Goal: Information Seeking & Learning: Check status

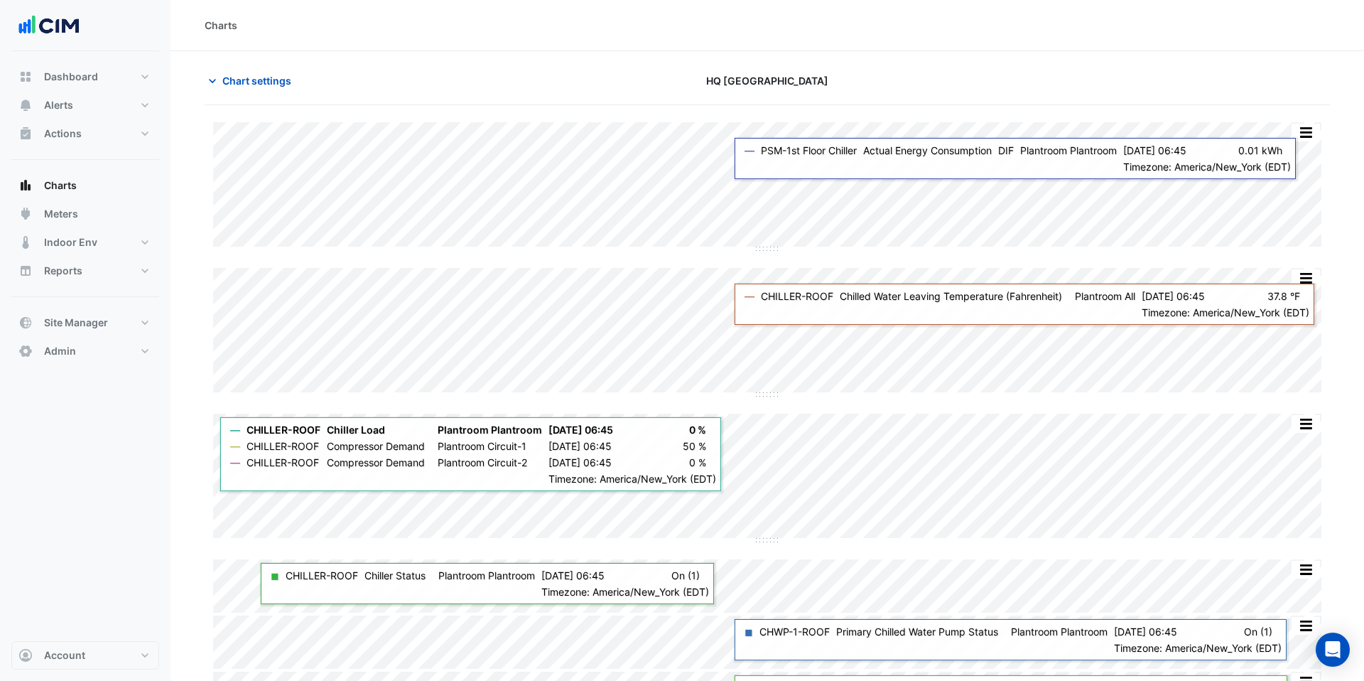
scroll to position [47, 0]
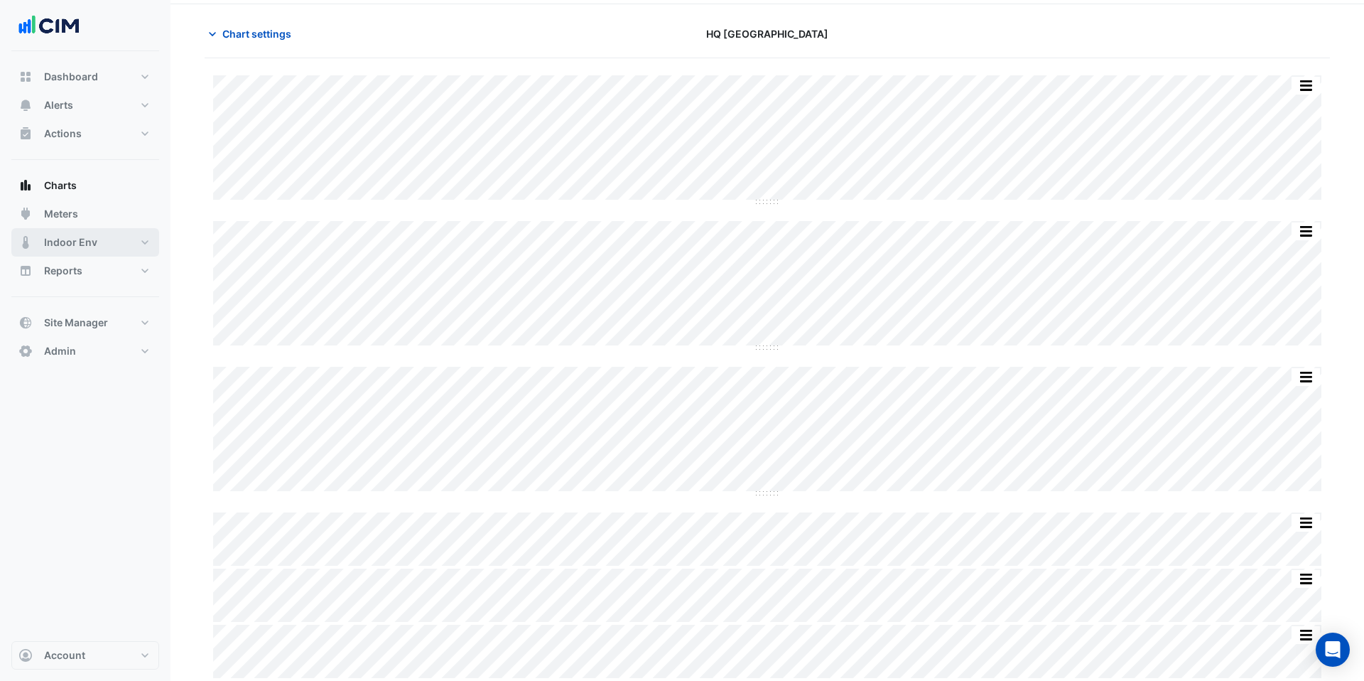
click at [55, 228] on button "Indoor Env" at bounding box center [85, 242] width 148 height 28
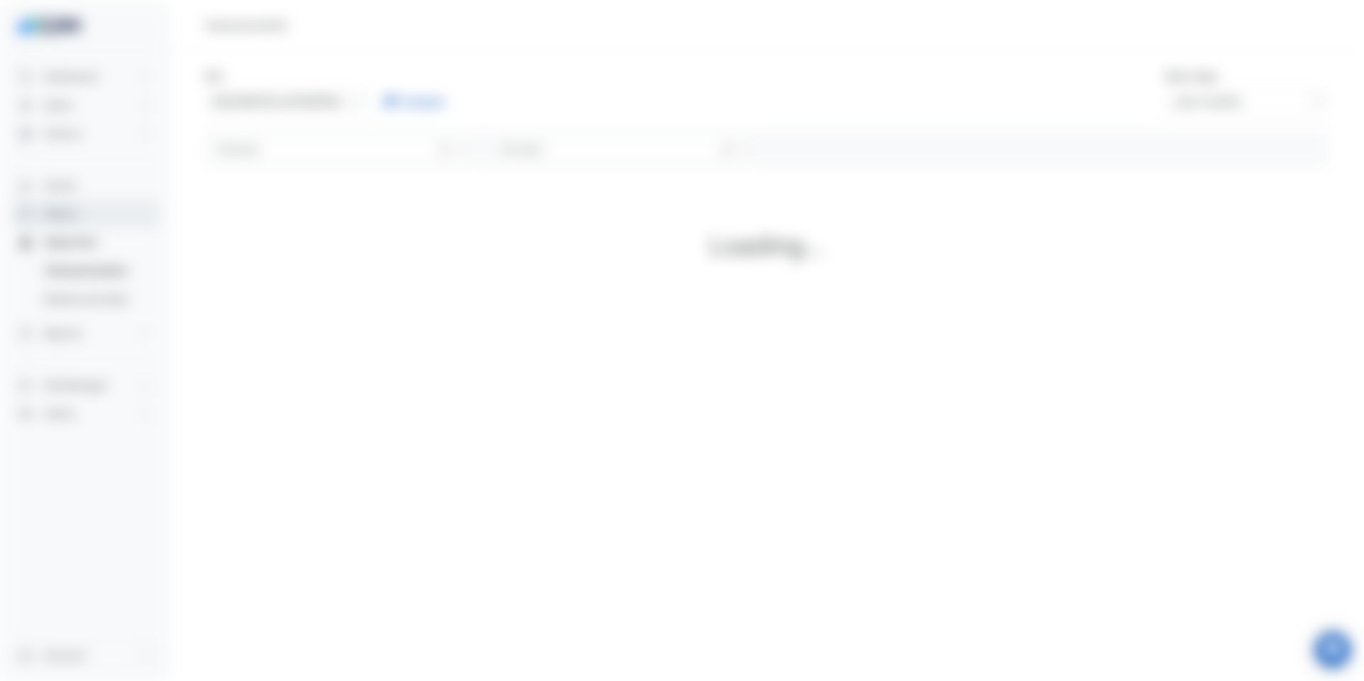
click at [55, 219] on span "Meters" at bounding box center [61, 214] width 34 height 14
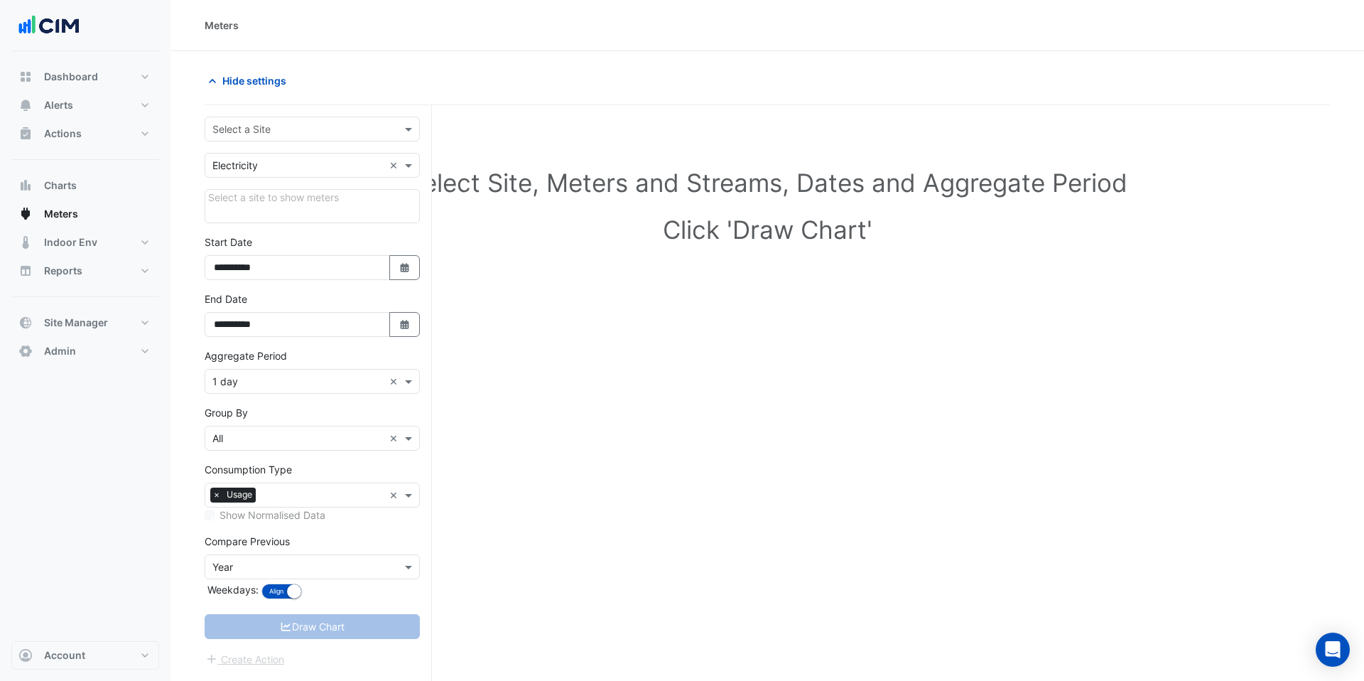
click at [306, 131] on input "text" at bounding box center [297, 129] width 171 height 15
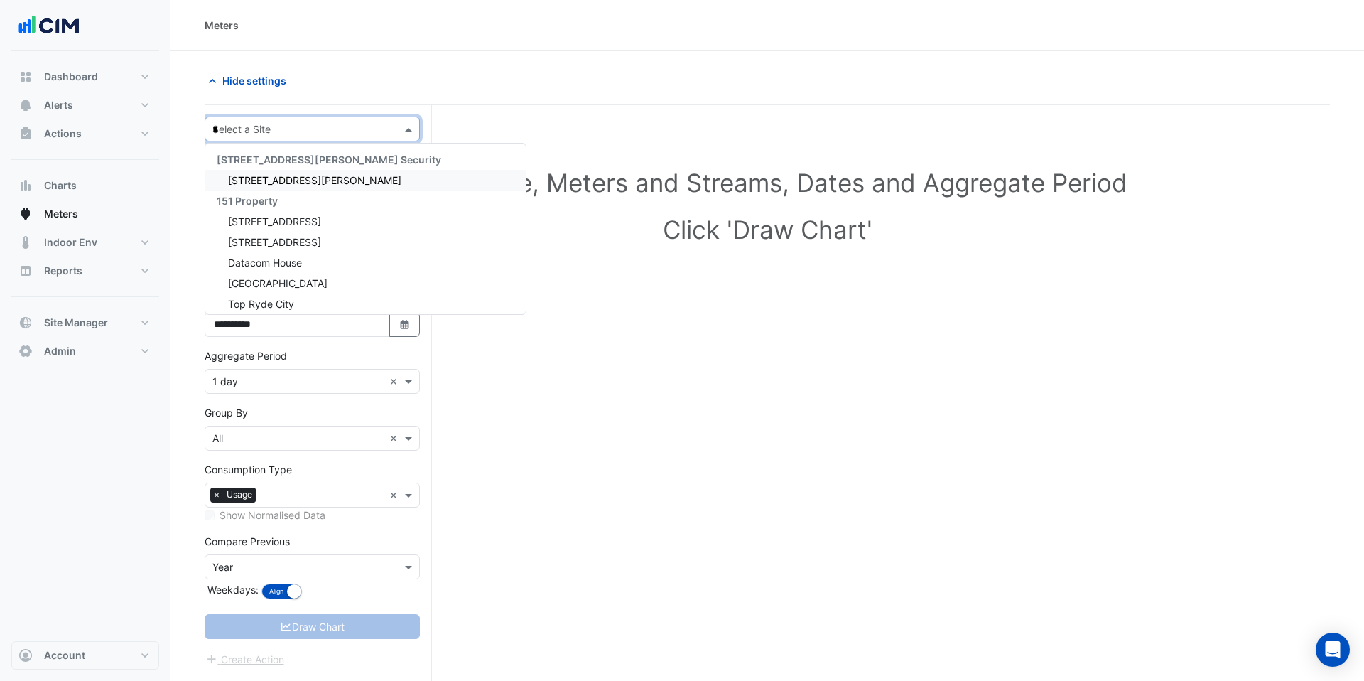
type input "**"
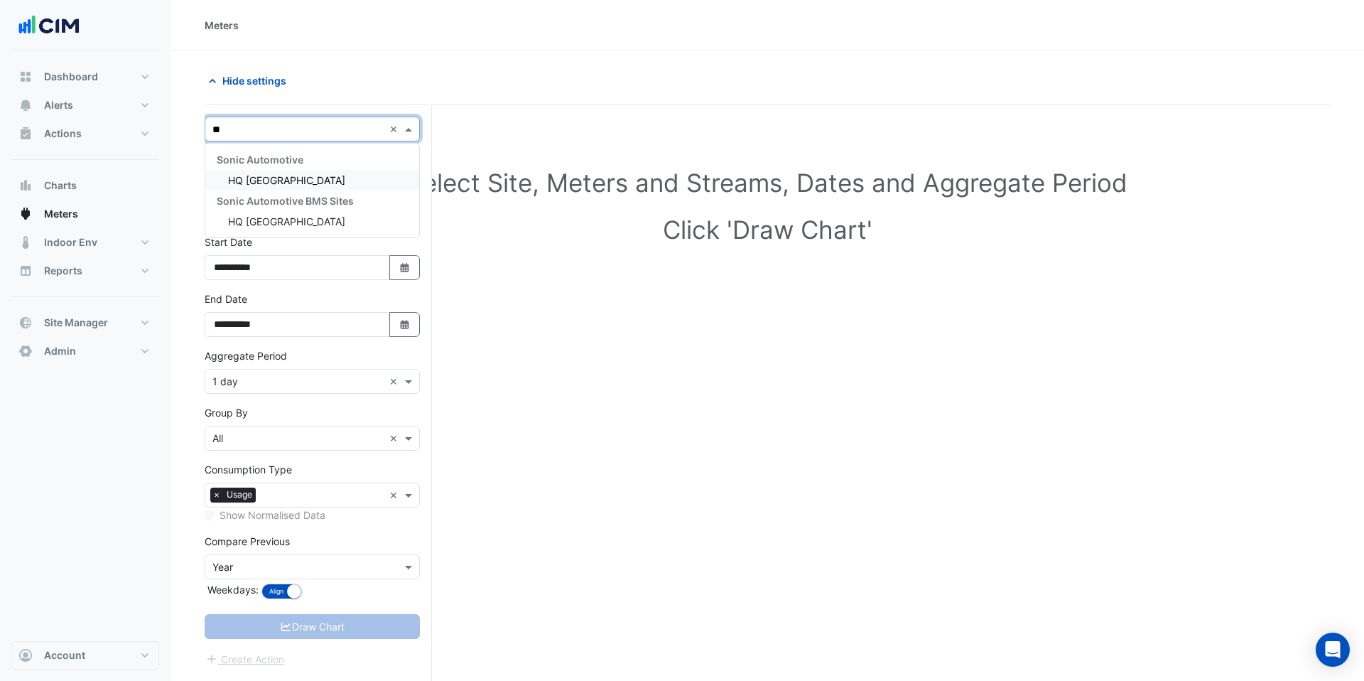
click at [300, 174] on div "HQ [GEOGRAPHIC_DATA]" at bounding box center [312, 180] width 214 height 21
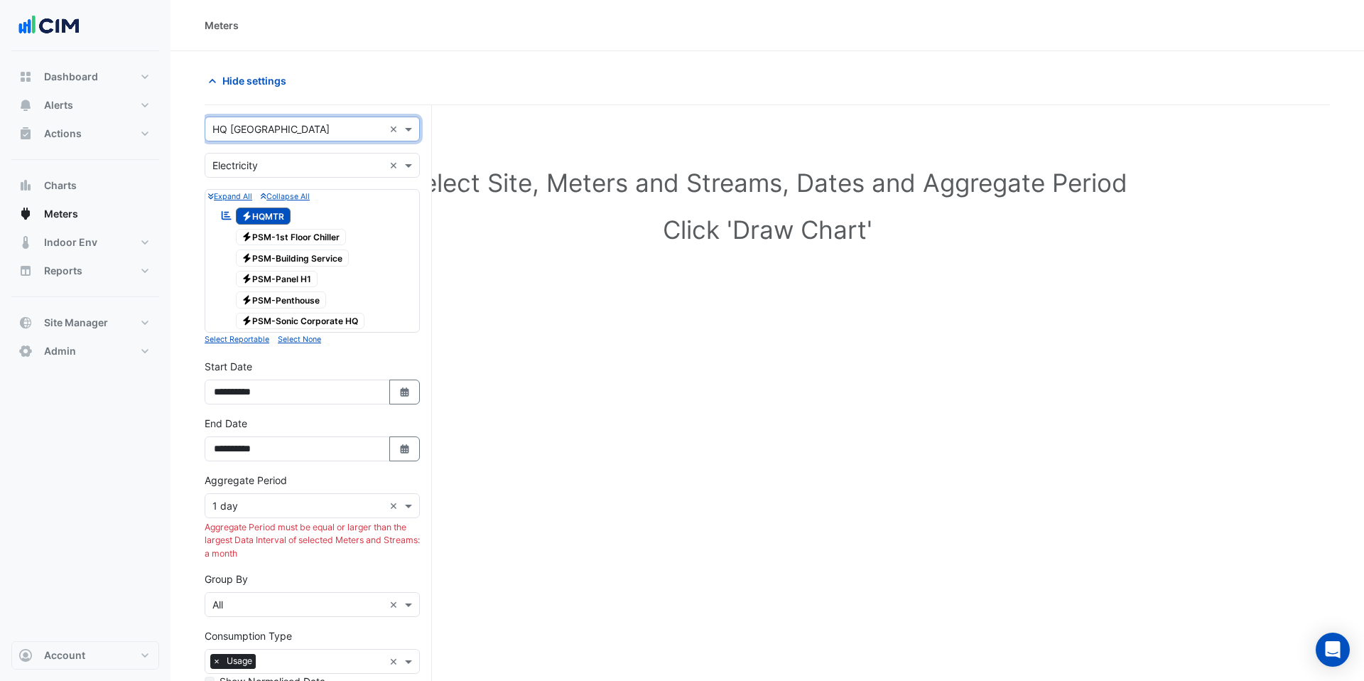
scroll to position [164, 0]
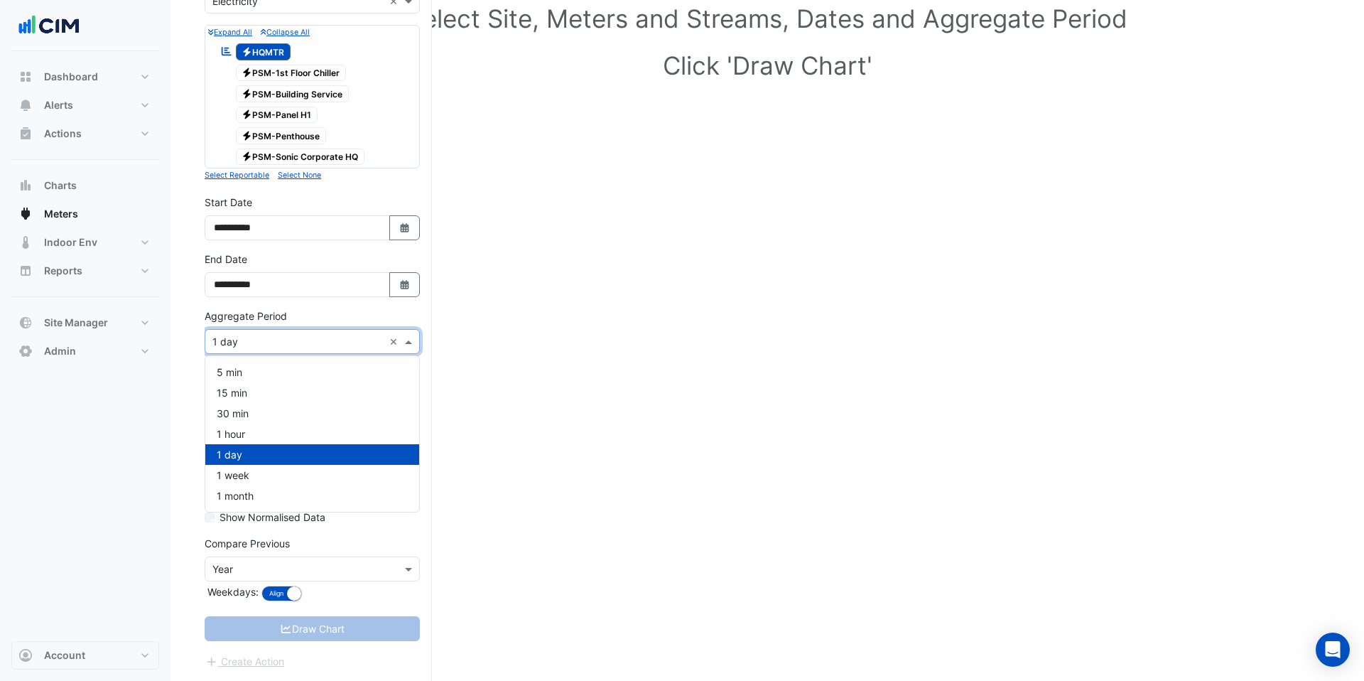
click at [349, 345] on input "text" at bounding box center [297, 342] width 171 height 15
click at [271, 490] on div "1 month" at bounding box center [312, 495] width 214 height 21
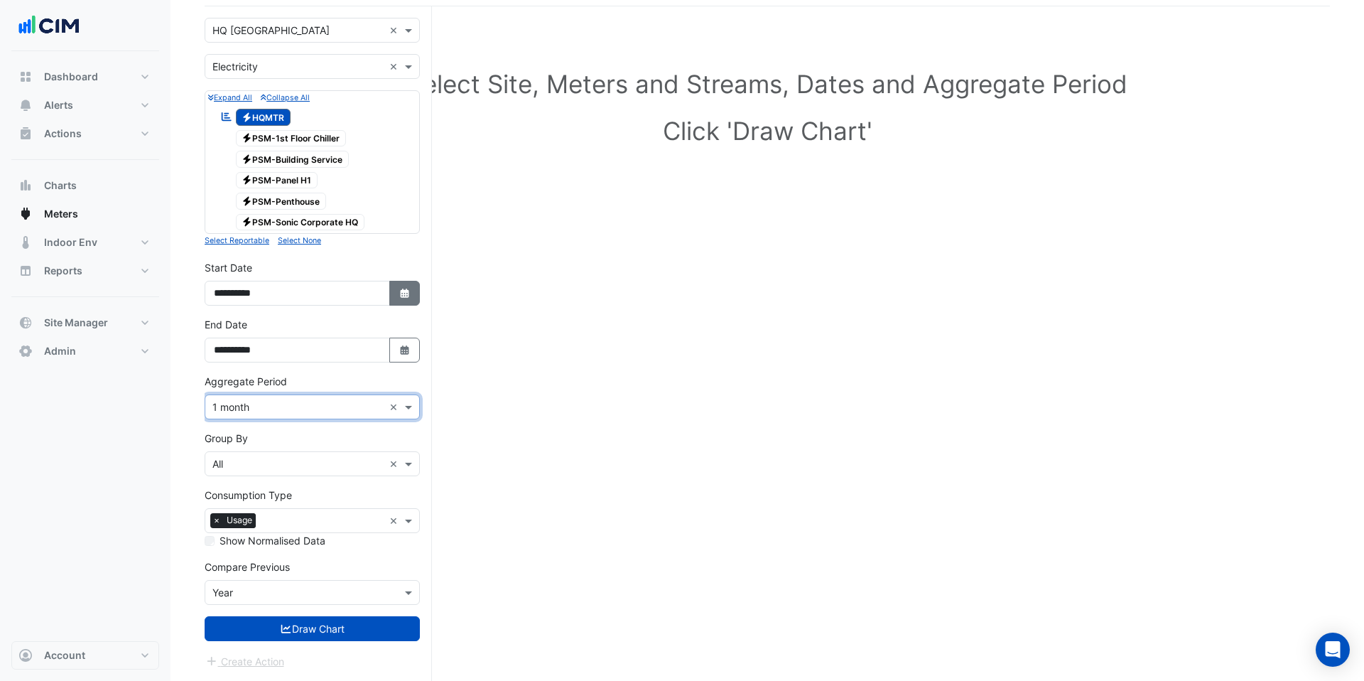
click at [406, 282] on button "Select Date" at bounding box center [404, 293] width 31 height 25
select select "*"
select select "****"
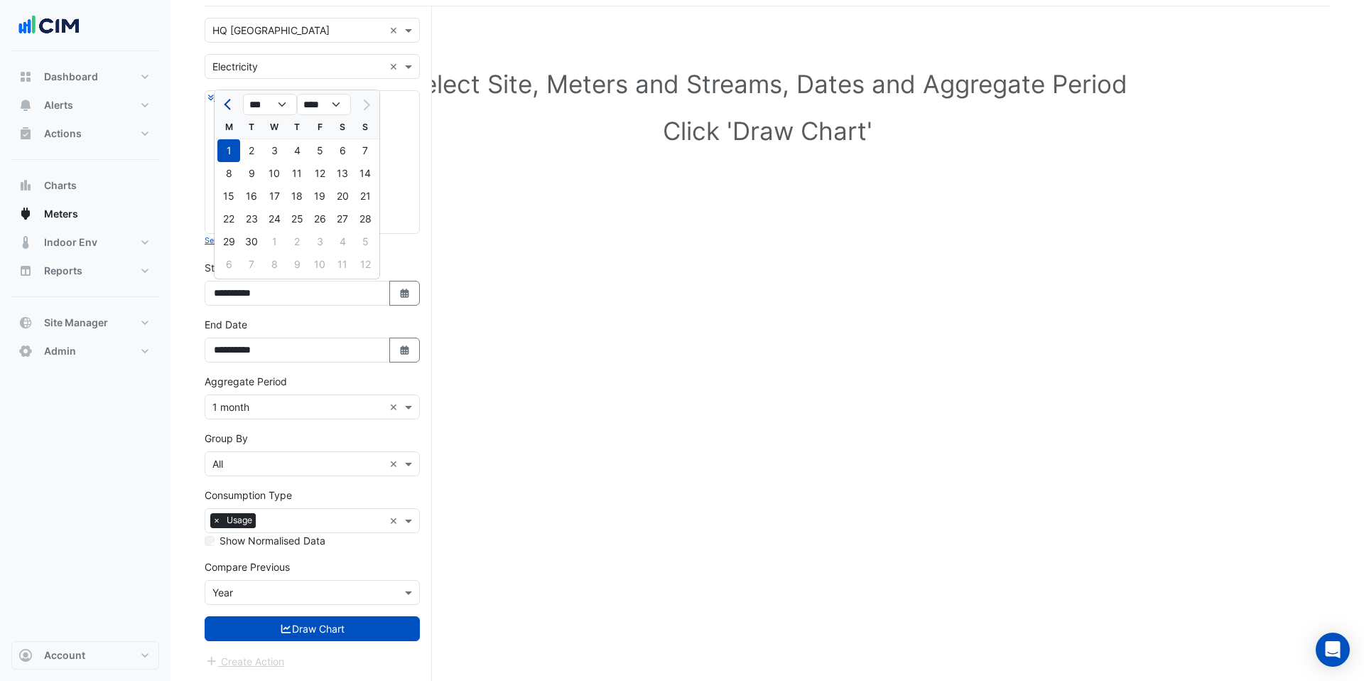
click at [229, 104] on span "Previous month" at bounding box center [229, 104] width 11 height 11
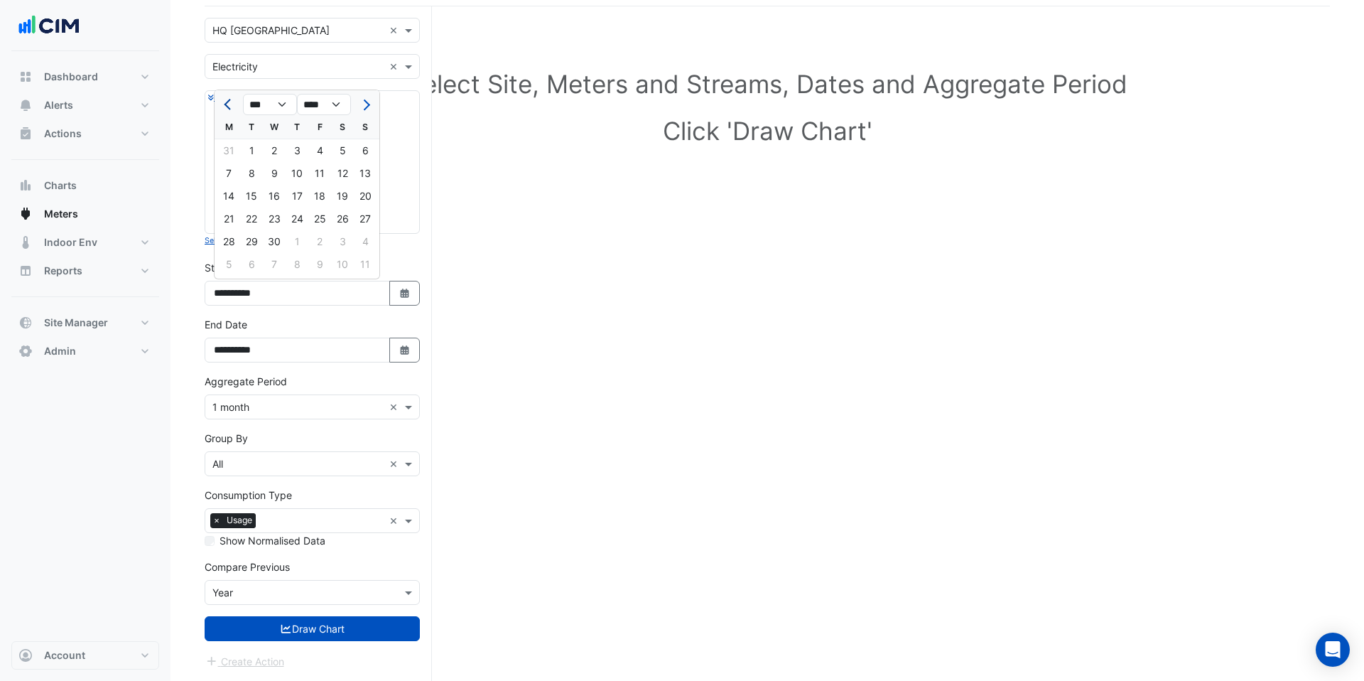
click at [229, 104] on span "Previous month" at bounding box center [229, 104] width 11 height 11
select select "*"
click at [277, 151] on div "1" at bounding box center [274, 150] width 23 height 23
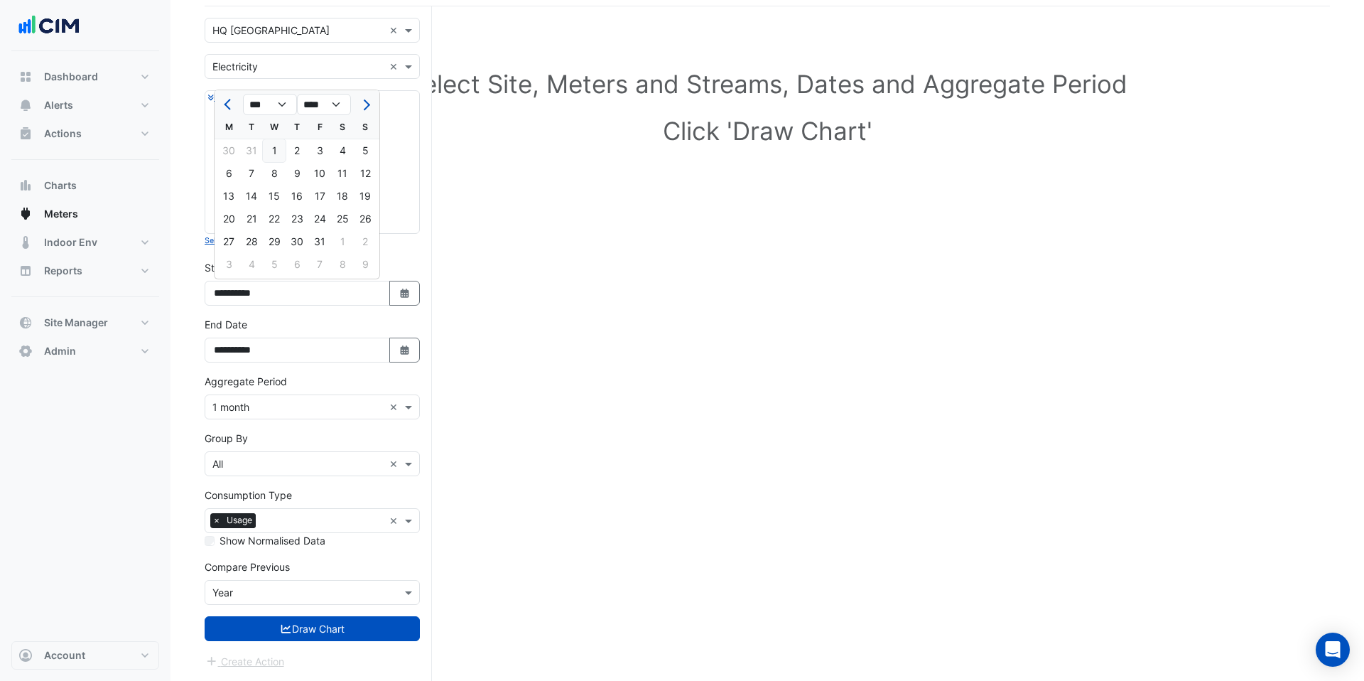
type input "**********"
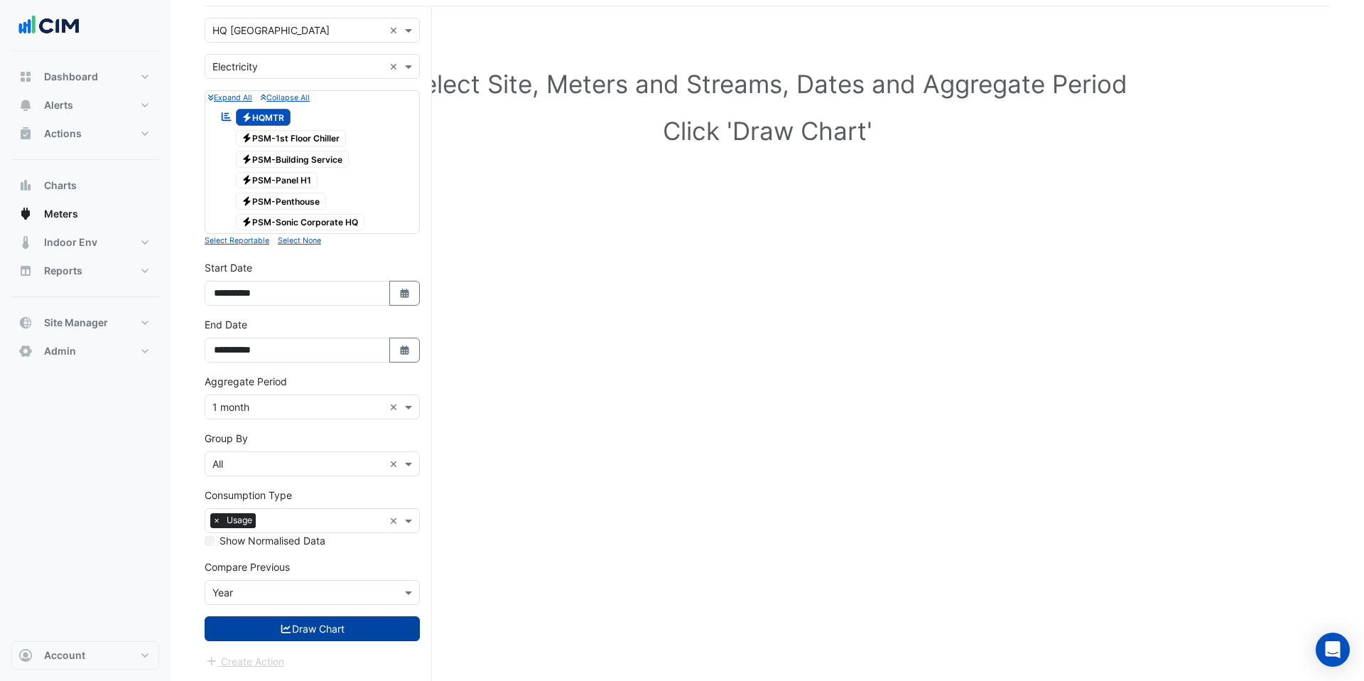
click at [317, 629] on button "Draw Chart" at bounding box center [312, 628] width 215 height 25
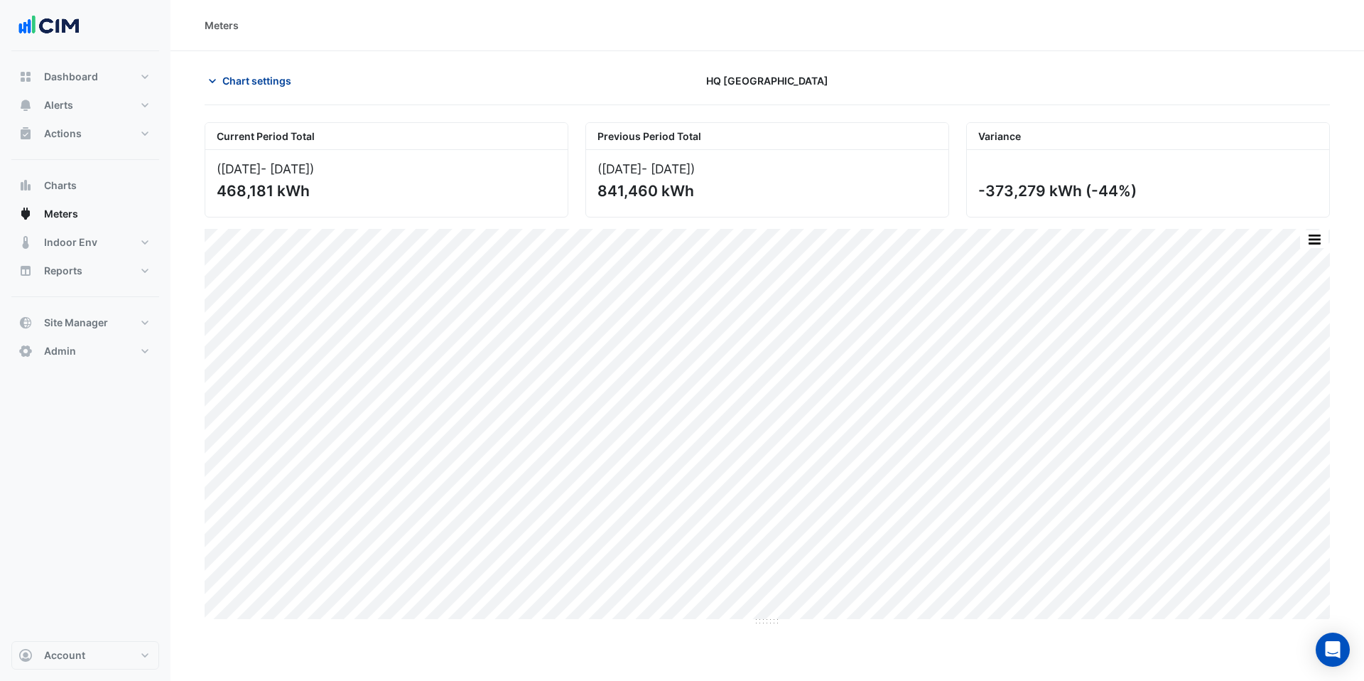
click at [272, 82] on span "Chart settings" at bounding box center [256, 80] width 69 height 15
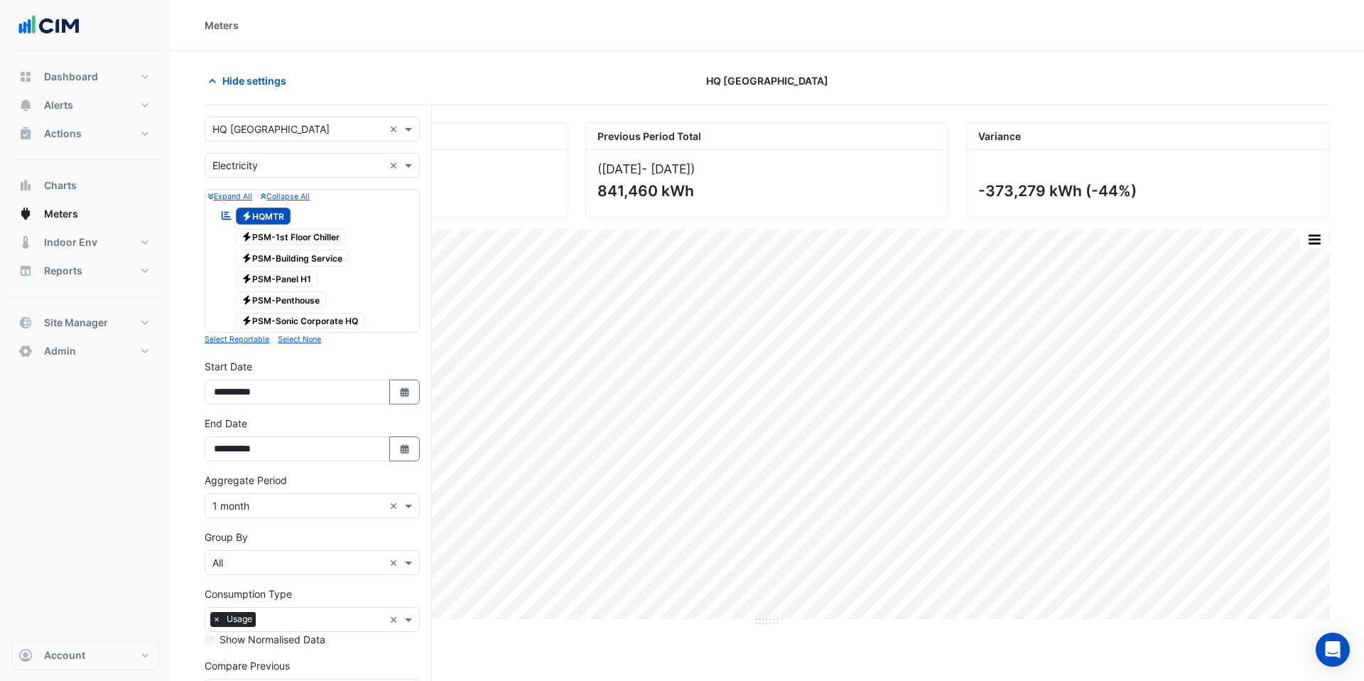
click at [307, 129] on input "text" at bounding box center [297, 129] width 171 height 15
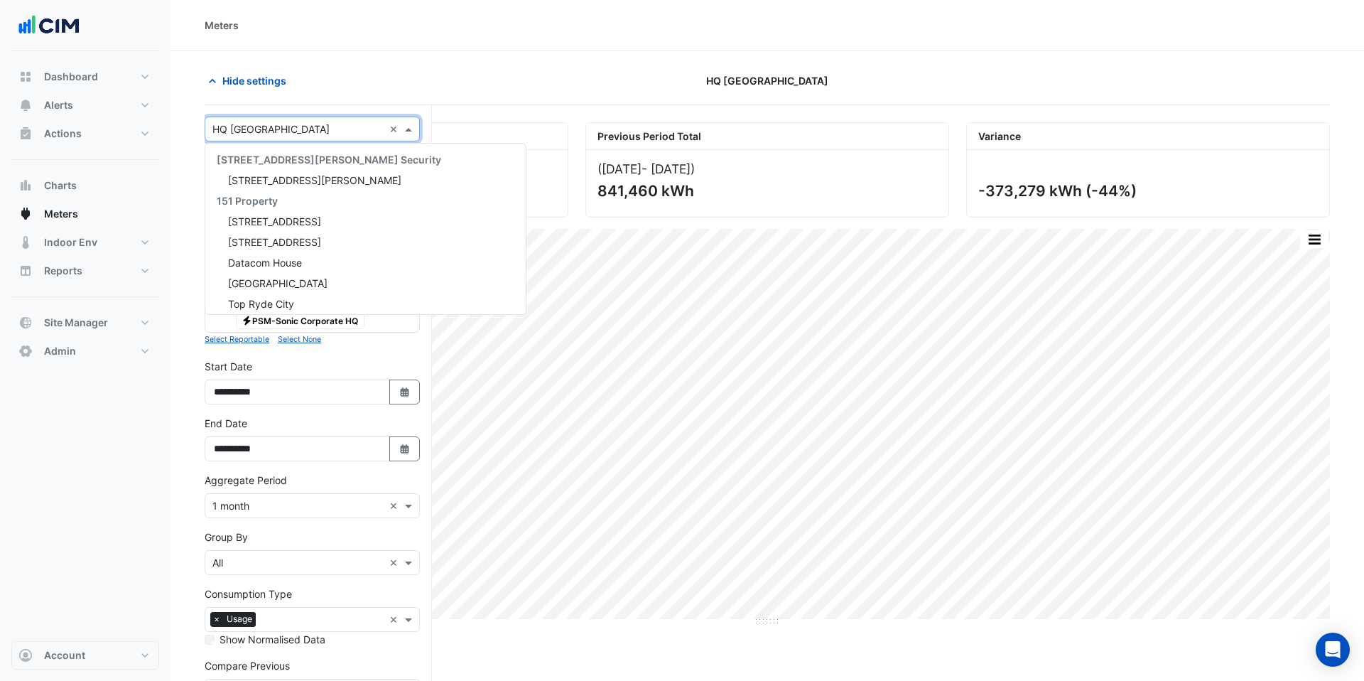
scroll to position [22171, 0]
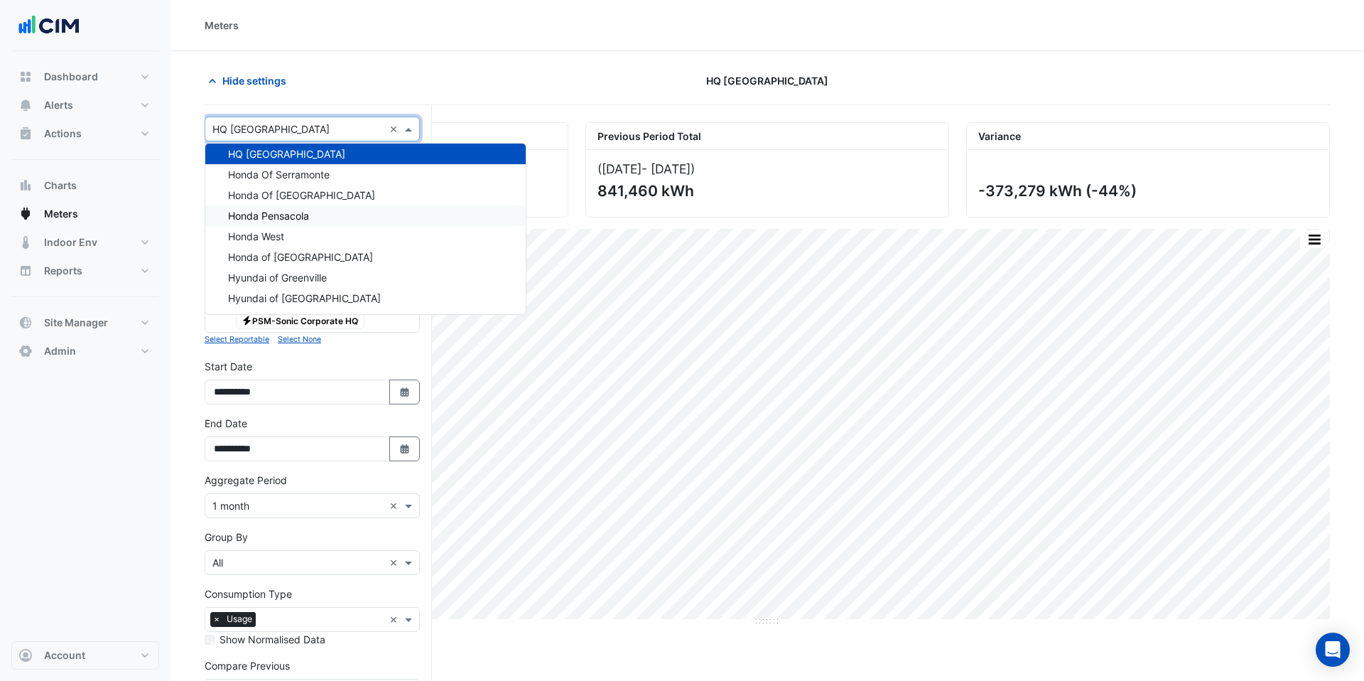
click at [314, 219] on div "Honda Pensacola" at bounding box center [365, 215] width 320 height 21
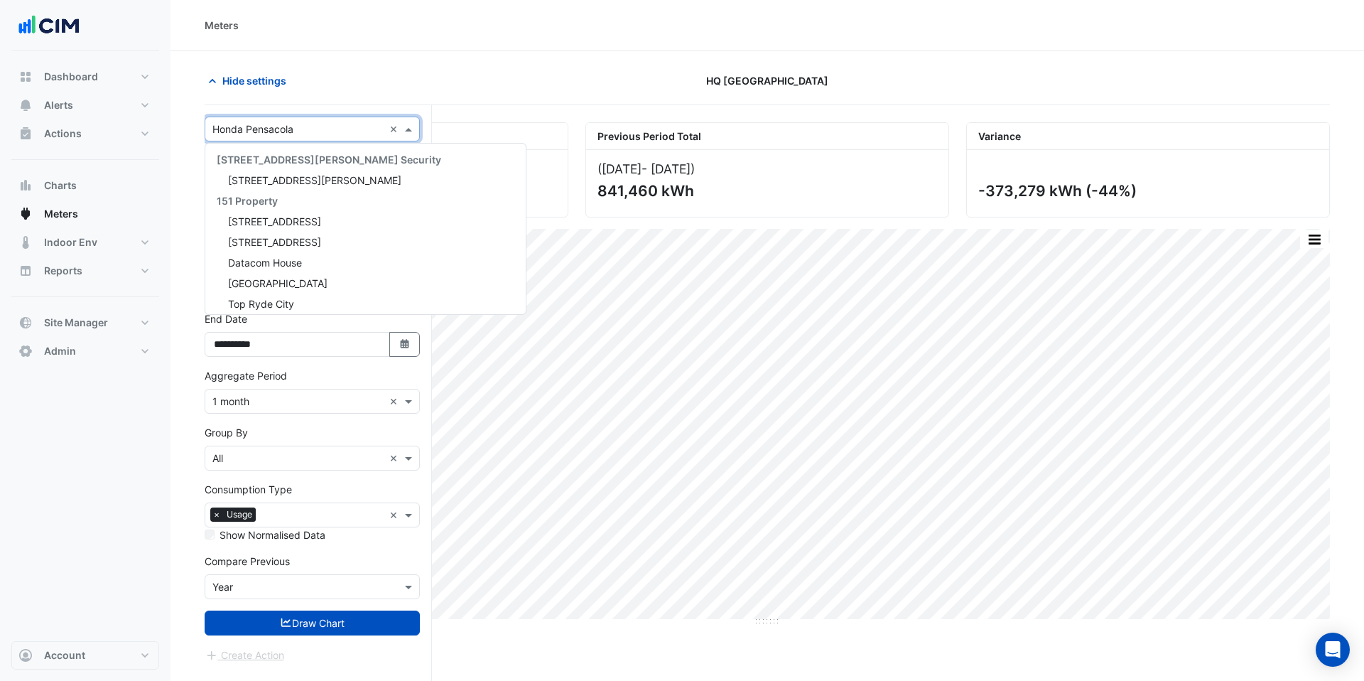
click at [310, 136] on div "× Honda Pensacola" at bounding box center [294, 128] width 178 height 15
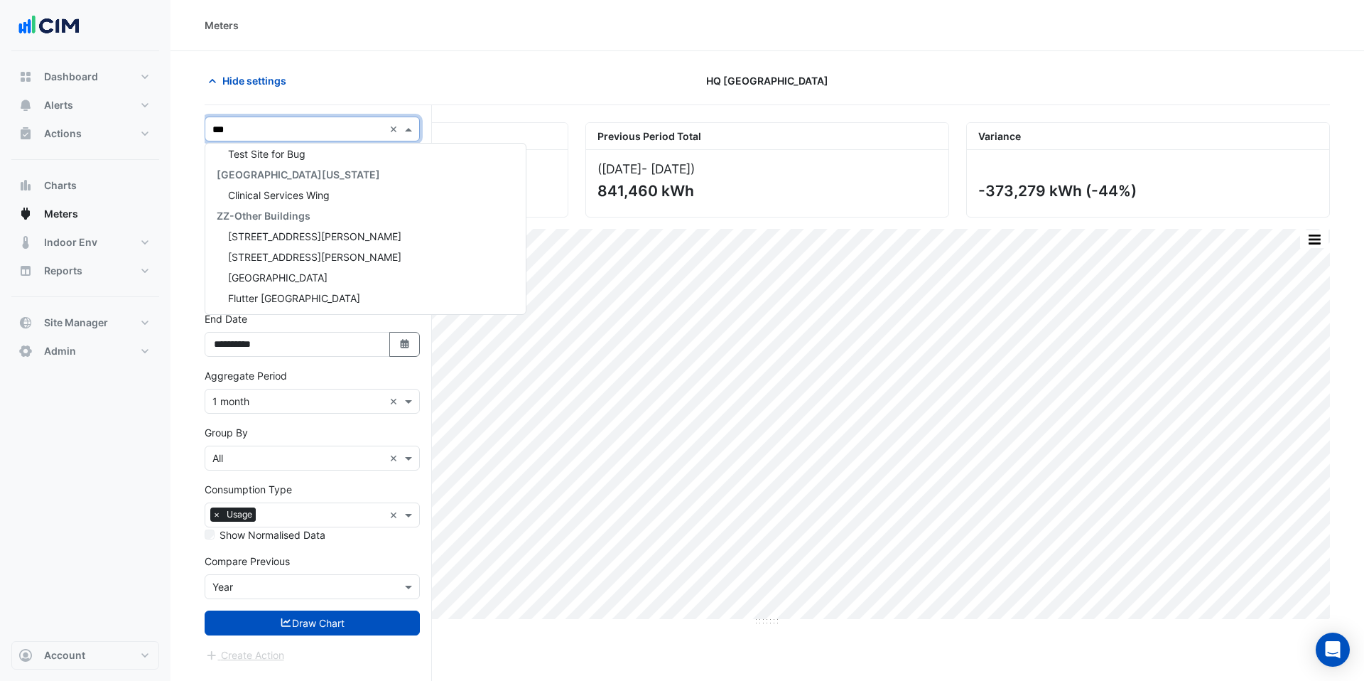
scroll to position [5382, 0]
type input "****"
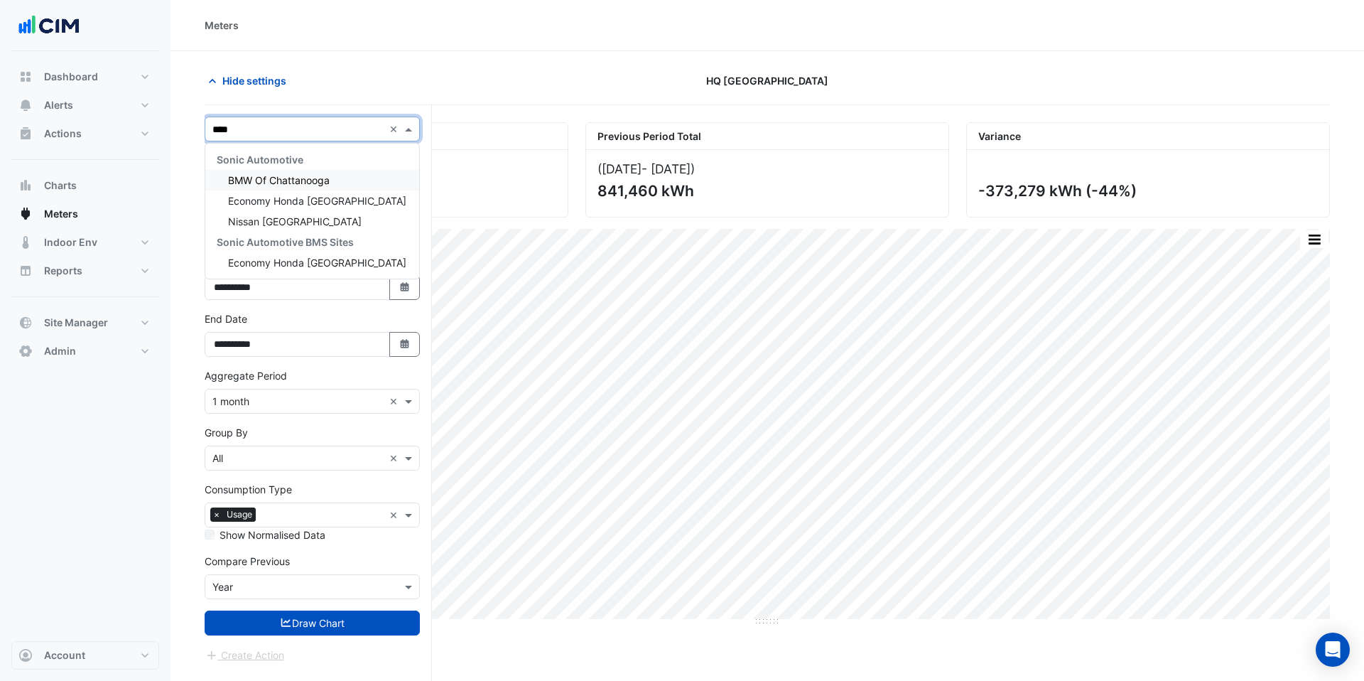
scroll to position [0, 0]
click at [303, 198] on span "Economy Honda Chattanooga" at bounding box center [317, 201] width 178 height 12
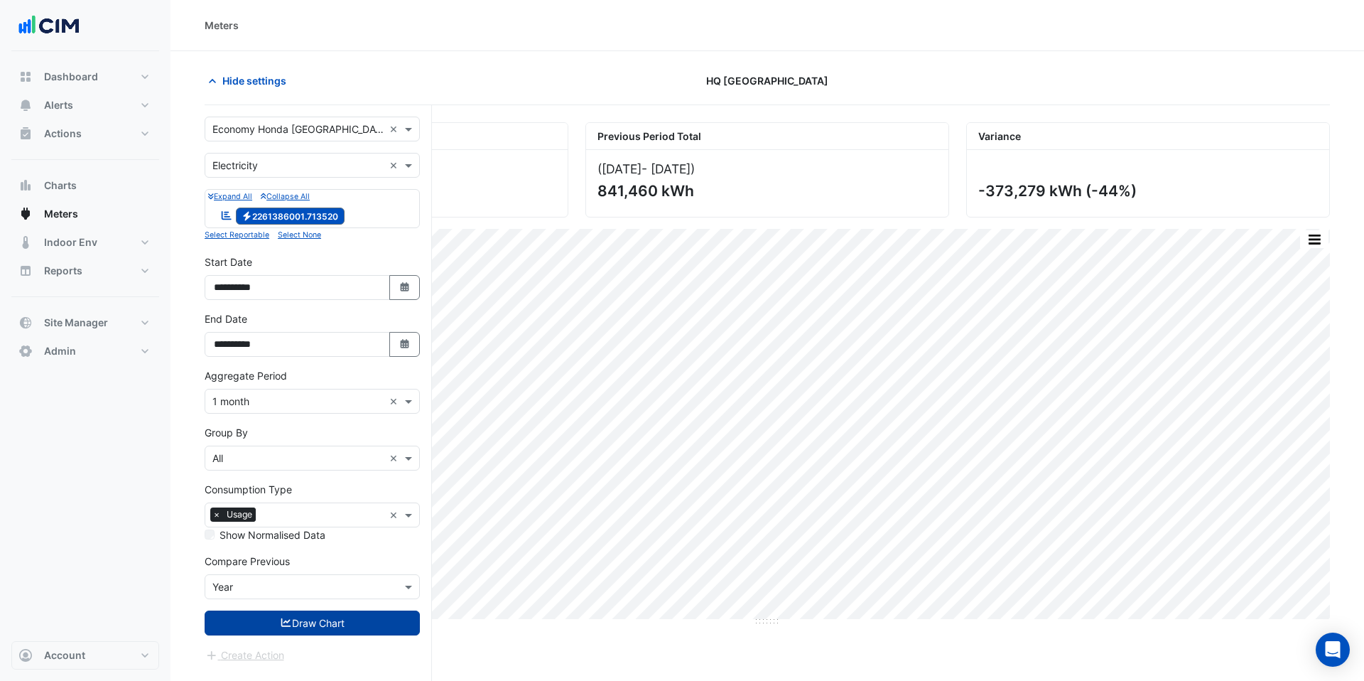
click at [311, 611] on button "Draw Chart" at bounding box center [312, 622] width 215 height 25
